Goal: Information Seeking & Learning: Check status

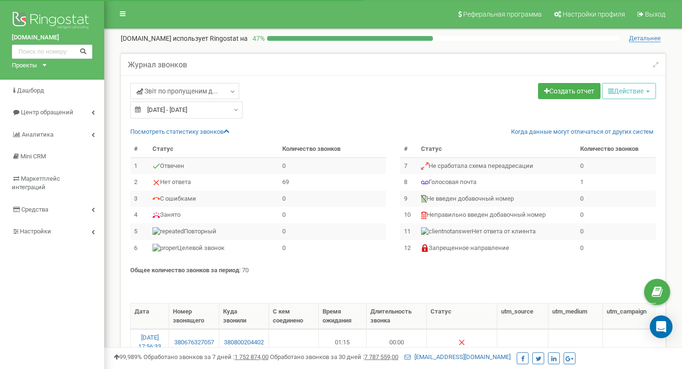
select select "50"
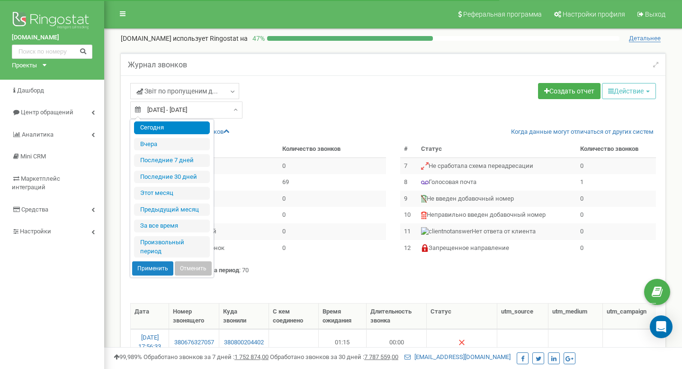
click at [154, 109] on input "[DATE] - [DATE]" at bounding box center [186, 109] width 112 height 17
click at [153, 121] on li "Сегодня" at bounding box center [172, 127] width 76 height 13
click at [168, 110] on input "[DATE] - [DATE]" at bounding box center [186, 109] width 112 height 17
click at [165, 132] on li "Сегодня" at bounding box center [172, 127] width 76 height 13
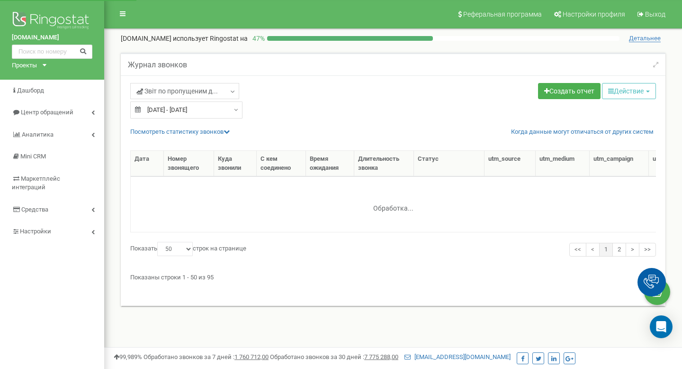
select select "50"
click at [164, 129] on link "Посмотреть cтатистику звонков" at bounding box center [179, 131] width 99 height 7
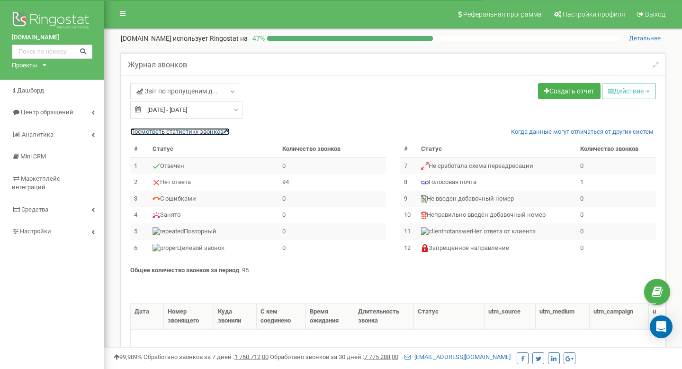
click at [164, 129] on link "Посмотреть cтатистику звонков" at bounding box center [179, 131] width 99 height 7
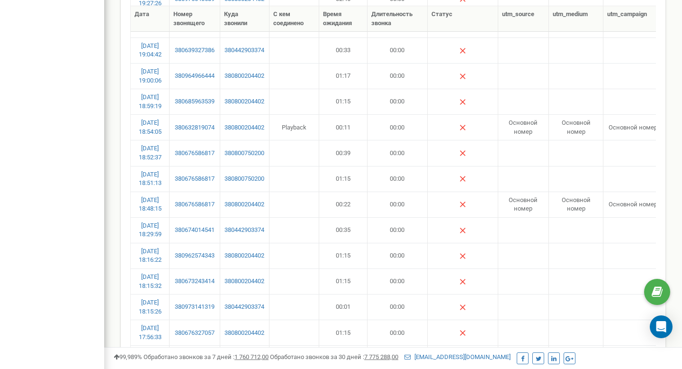
scroll to position [489, 0]
click at [348, 50] on td "00:33" at bounding box center [343, 49] width 48 height 26
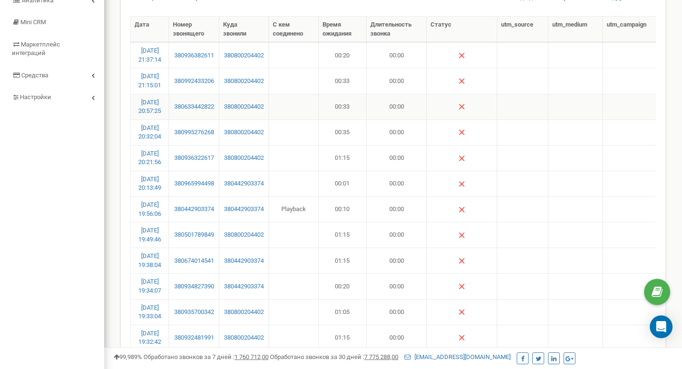
scroll to position [0, 0]
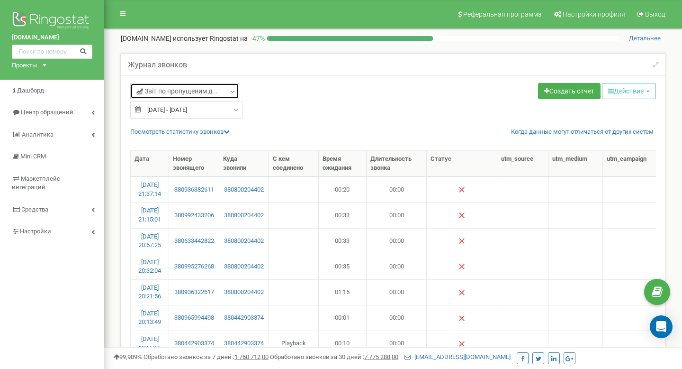
click at [184, 95] on span "Звіт по пропущеним д..." at bounding box center [176, 90] width 81 height 9
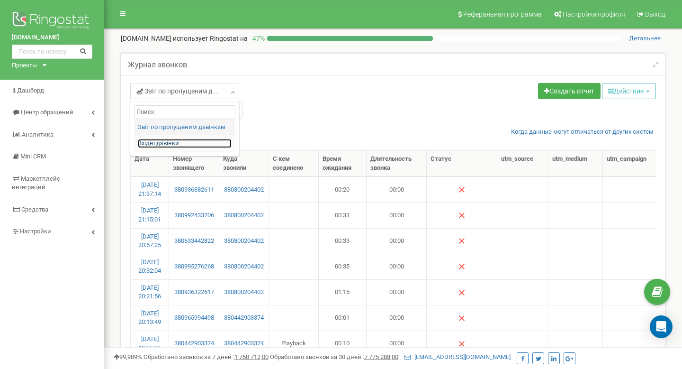
click at [201, 140] on link "Вхідні дзвінки" at bounding box center [185, 143] width 94 height 9
click at [182, 129] on link "Посмотреть cтатистику звонков" at bounding box center [179, 131] width 99 height 7
